Goal: Task Accomplishment & Management: Manage account settings

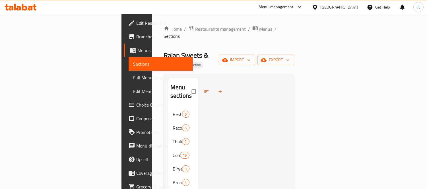
click at [259, 30] on span "Menus" at bounding box center [265, 29] width 13 height 7
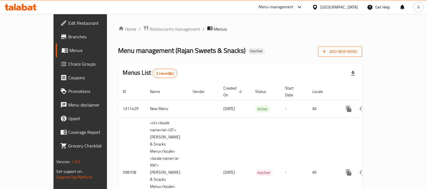
click at [362, 55] on button "Add New Menu" at bounding box center [340, 51] width 44 height 11
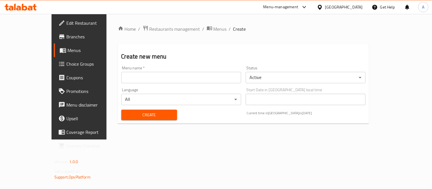
click at [188, 76] on input "text" at bounding box center [181, 77] width 120 height 11
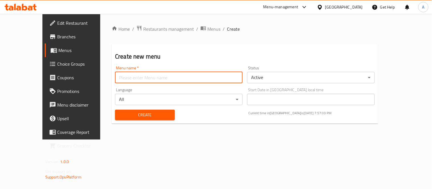
type input "Test 2"
click at [263, 78] on body "​ Menu-management United Arab Emirates Get Help A Edit Restaurant Branches Menu…" at bounding box center [216, 101] width 432 height 175
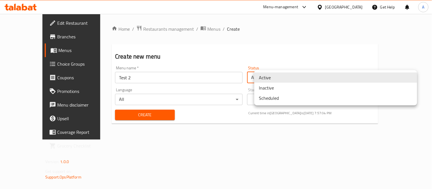
click at [264, 85] on li "Inactive" at bounding box center [335, 88] width 163 height 10
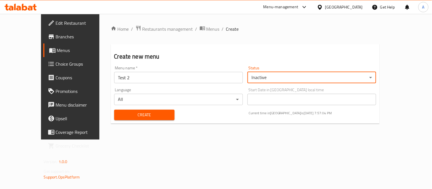
click at [155, 115] on span "Create" at bounding box center [144, 115] width 51 height 7
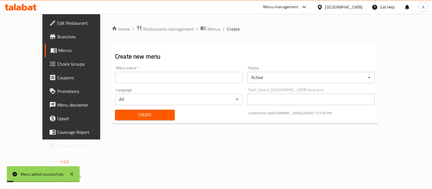
click at [180, 34] on div "Home / Restaurants management / Menus / Create Create new menu Menu name   * Me…" at bounding box center [245, 76] width 266 height 103
click at [207, 30] on span "Menus" at bounding box center [213, 29] width 13 height 7
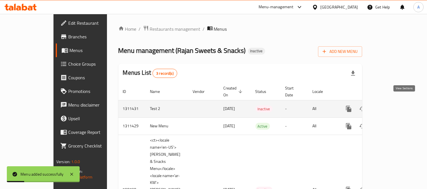
click at [393, 106] on icon "enhanced table" at bounding box center [389, 109] width 7 height 7
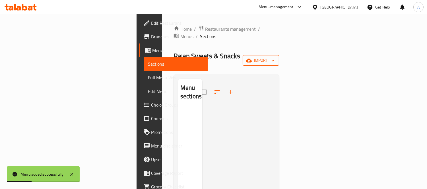
click at [275, 57] on span "import" at bounding box center [260, 60] width 27 height 7
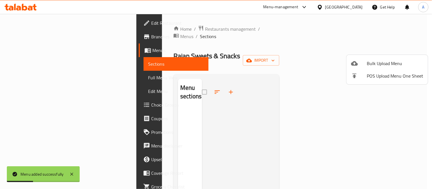
click at [384, 60] on span "Bulk Upload Menu" at bounding box center [395, 63] width 56 height 7
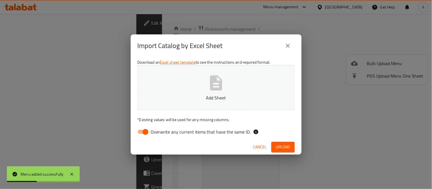
click at [268, 90] on button "Add Sheet" at bounding box center [215, 87] width 157 height 45
click at [144, 136] on input "Overwrite any current items that have the same ID." at bounding box center [145, 132] width 32 height 11
checkbox input "false"
click at [297, 150] on div "Cancel Upload" at bounding box center [216, 147] width 171 height 15
click at [296, 150] on div "Cancel Upload" at bounding box center [216, 147] width 171 height 15
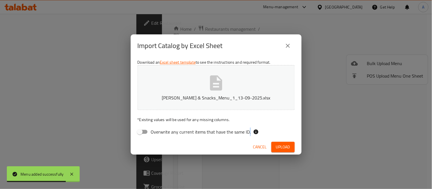
click at [292, 149] on button "Upload" at bounding box center [282, 147] width 23 height 11
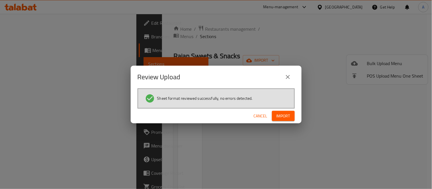
click at [283, 121] on button "Import" at bounding box center [283, 116] width 23 height 11
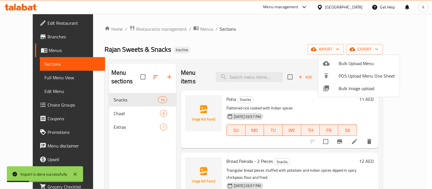
click at [121, 96] on div at bounding box center [216, 94] width 432 height 189
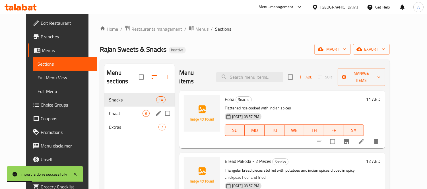
click at [114, 109] on div "Chaat 6" at bounding box center [139, 114] width 70 height 14
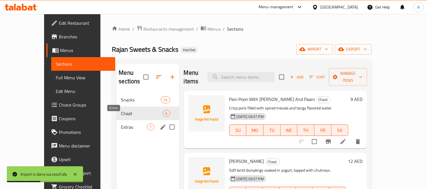
click at [121, 124] on span "Extras" at bounding box center [134, 127] width 26 height 7
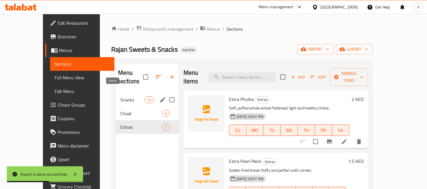
click at [120, 96] on span "Snacks" at bounding box center [132, 99] width 24 height 7
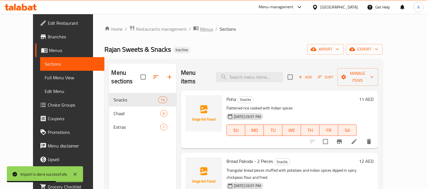
click at [200, 30] on span "Menus" at bounding box center [206, 29] width 13 height 7
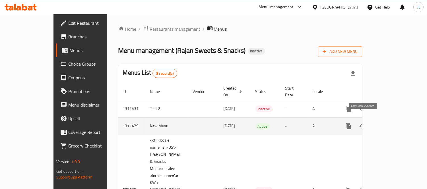
click at [351, 123] on icon "more" at bounding box center [348, 126] width 5 height 6
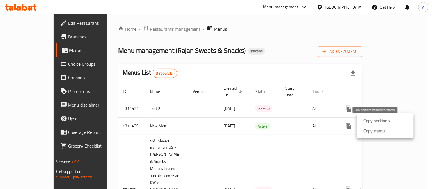
click at [367, 122] on strong "Copy sections" at bounding box center [376, 120] width 26 height 7
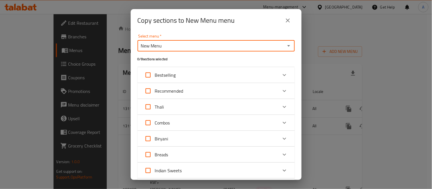
click at [217, 46] on input "New Menu" at bounding box center [211, 46] width 144 height 8
click at [285, 47] on icon "Open" at bounding box center [288, 45] width 7 height 7
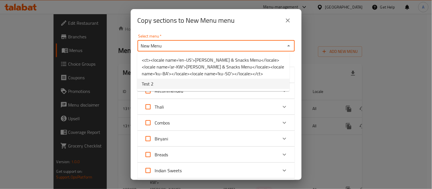
click at [196, 86] on li "Test 2" at bounding box center [213, 84] width 152 height 10
type input "Test 2"
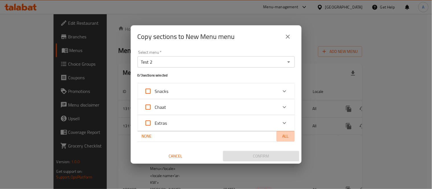
click at [285, 134] on span "All" at bounding box center [286, 136] width 14 height 7
checkbox input "true"
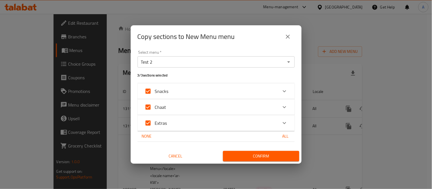
click at [268, 153] on span "Confirm" at bounding box center [260, 156] width 67 height 7
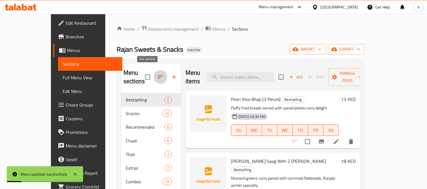
click at [158, 75] on icon "button" at bounding box center [160, 76] width 5 height 3
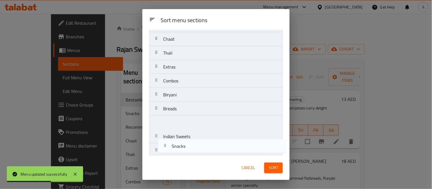
scroll to position [46, 0]
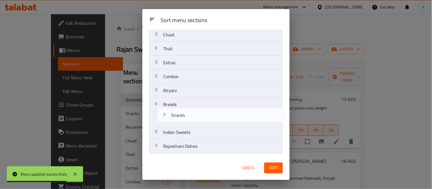
drag, startPoint x: 202, startPoint y: 69, endPoint x: 211, endPoint y: 121, distance: 53.1
click at [211, 121] on nav "Bestselling Snacks Recommended Chaat Thali Extras Combos Biryani Breads Indian …" at bounding box center [215, 77] width 133 height 154
drag, startPoint x: 188, startPoint y: 65, endPoint x: 193, endPoint y: 120, distance: 56.0
click at [193, 120] on nav "Bestselling Recommended Chaat Thali Extras Combos Biryani Breads Snacks Indian …" at bounding box center [215, 77] width 133 height 154
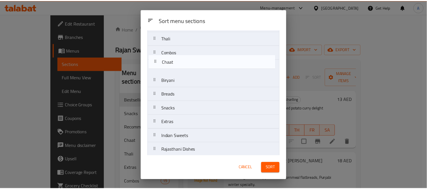
scroll to position [42, 0]
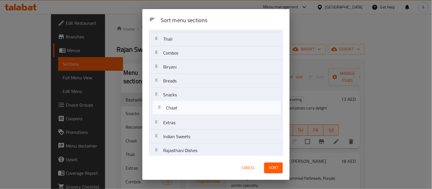
drag, startPoint x: 188, startPoint y: 38, endPoint x: 191, endPoint y: 112, distance: 74.6
click at [191, 112] on nav "Bestselling Recommended Chaat Thali Combos Biryani Breads Snacks Extras Indian …" at bounding box center [215, 81] width 133 height 154
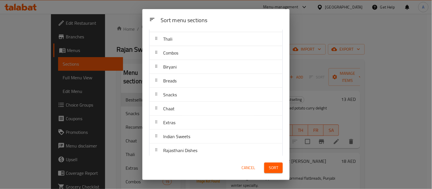
click at [277, 166] on span "Sort" at bounding box center [273, 167] width 9 height 7
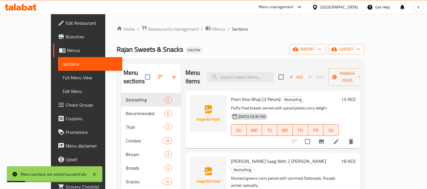
click at [66, 103] on span "Choice Groups" at bounding box center [92, 105] width 52 height 7
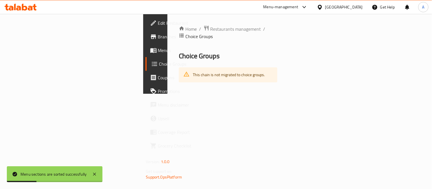
click at [158, 52] on span "Menus" at bounding box center [184, 50] width 53 height 7
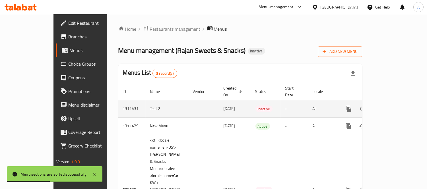
click at [380, 106] on icon "enhanced table" at bounding box center [376, 109] width 7 height 7
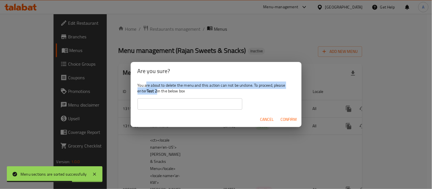
drag, startPoint x: 147, startPoint y: 88, endPoint x: 158, endPoint y: 87, distance: 10.9
click at [158, 87] on div "You are about to delete the menu and this action can not be undone. To proceed,…" at bounding box center [216, 96] width 171 height 32
click at [157, 89] on b "Test 2" at bounding box center [152, 90] width 11 height 7
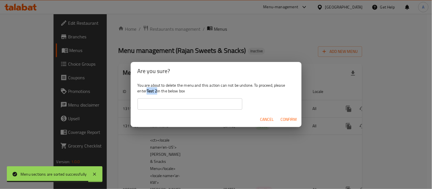
drag, startPoint x: 147, startPoint y: 90, endPoint x: 158, endPoint y: 90, distance: 10.2
click at [157, 90] on b "Test 2" at bounding box center [152, 90] width 11 height 7
copy b "Test 2"
drag, startPoint x: 158, startPoint y: 103, endPoint x: 160, endPoint y: 106, distance: 3.4
click at [158, 103] on input "text" at bounding box center [189, 103] width 105 height 11
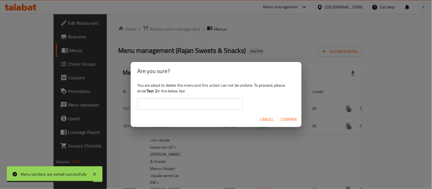
paste input "Test 2"
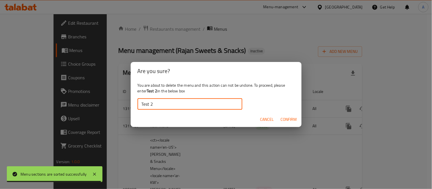
click at [288, 116] on span "Confirm" at bounding box center [289, 119] width 16 height 7
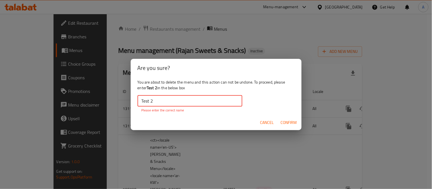
click at [202, 104] on input "Test 2" at bounding box center [189, 100] width 105 height 11
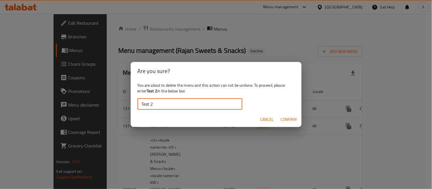
type input "Test 2"
click at [281, 124] on button "Confirm" at bounding box center [288, 119] width 21 height 11
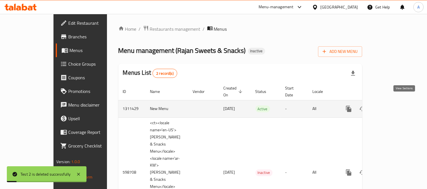
click at [393, 106] on icon "enhanced table" at bounding box center [389, 109] width 7 height 7
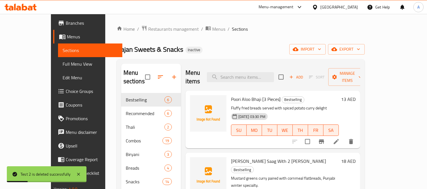
scroll to position [21, 0]
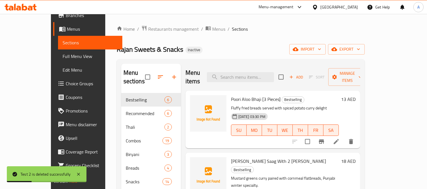
click at [63, 57] on span "Full Menu View" at bounding box center [90, 56] width 55 height 7
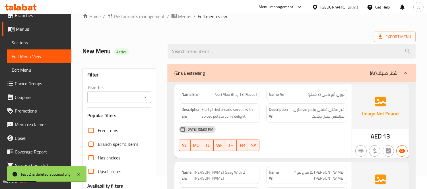
scroll to position [158, 0]
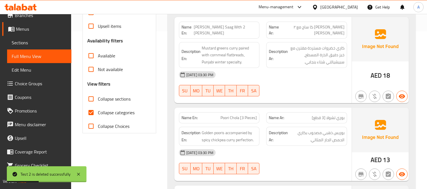
click at [87, 110] on input "Collapse categories" at bounding box center [91, 113] width 14 height 14
checkbox input "false"
click at [89, 100] on input "Collapse sections" at bounding box center [91, 99] width 14 height 14
checkbox input "true"
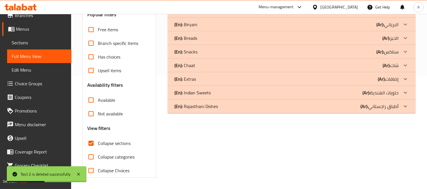
scroll to position [113, 0]
click at [327, 80] on div "(En): Extras (Ar): إضافات" at bounding box center [286, 79] width 224 height 7
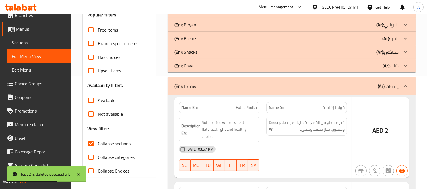
click at [333, 64] on div "(En): Chaat (Ar): شات" at bounding box center [286, 65] width 224 height 7
click at [335, 56] on div "(En): Snacks (Ar): سناكس" at bounding box center [292, 52] width 248 height 14
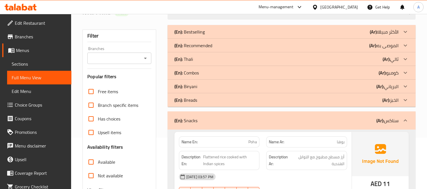
scroll to position [0, 0]
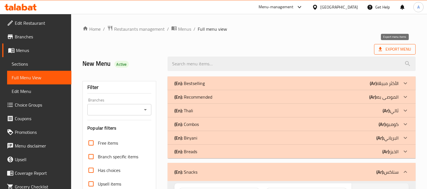
click at [380, 46] on span "Export Menu" at bounding box center [395, 49] width 32 height 7
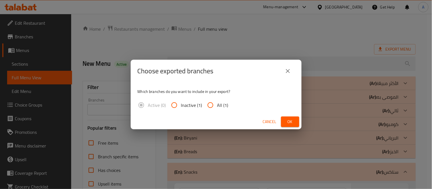
click at [225, 104] on span "All (1)" at bounding box center [222, 105] width 11 height 7
click at [217, 104] on input "All (1)" at bounding box center [210, 105] width 14 height 14
radio input "true"
click at [287, 120] on span "Ok" at bounding box center [289, 121] width 9 height 7
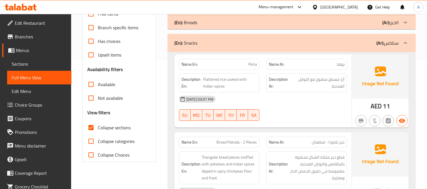
scroll to position [95, 0]
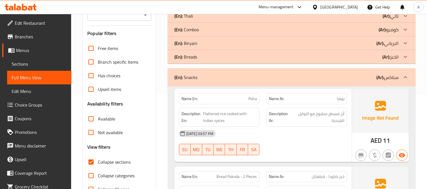
drag, startPoint x: 30, startPoint y: 59, endPoint x: 50, endPoint y: 7, distance: 55.3
click at [30, 59] on link "Sections" at bounding box center [39, 64] width 64 height 14
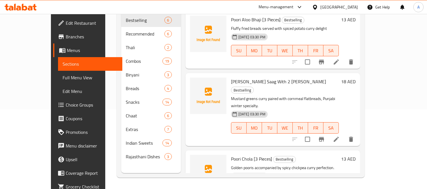
scroll to position [80, 0]
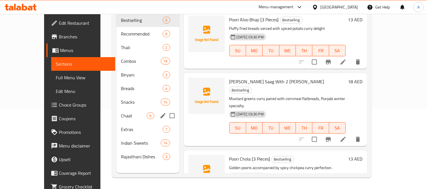
click at [116, 109] on div "Chaat 6" at bounding box center [147, 116] width 63 height 14
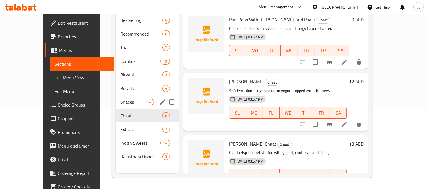
click at [116, 98] on div "Snacks 14" at bounding box center [147, 102] width 63 height 14
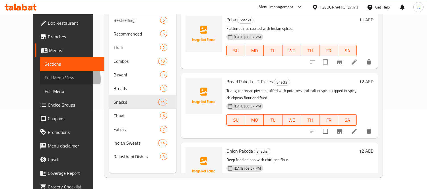
click at [45, 79] on span "Full Menu View" at bounding box center [72, 77] width 55 height 7
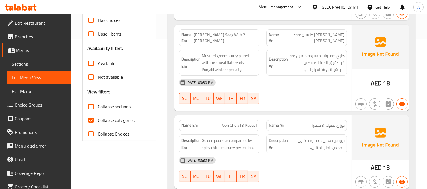
scroll to position [174, 0]
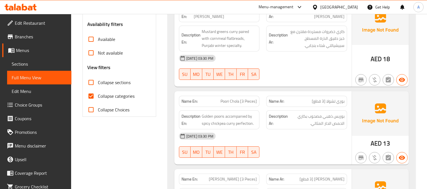
click at [91, 97] on input "Collapse categories" at bounding box center [91, 96] width 14 height 14
checkbox input "false"
click at [90, 83] on input "Collapse sections" at bounding box center [91, 83] width 14 height 14
checkbox input "true"
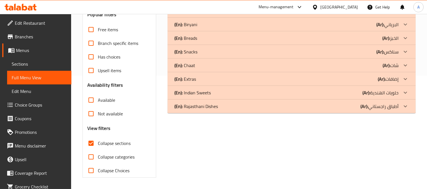
scroll to position [113, 0]
click at [350, 82] on div "(En): Extras (Ar): إضافات" at bounding box center [286, 79] width 224 height 7
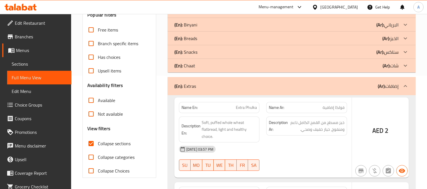
click at [349, 67] on div "(En): Chaat (Ar): شات" at bounding box center [286, 65] width 224 height 7
click at [348, 50] on div "(En): Snacks (Ar): سناكس" at bounding box center [286, 52] width 224 height 7
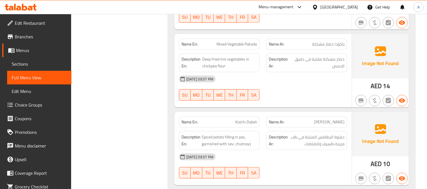
scroll to position [651, 0]
